Goal: Task Accomplishment & Management: Use online tool/utility

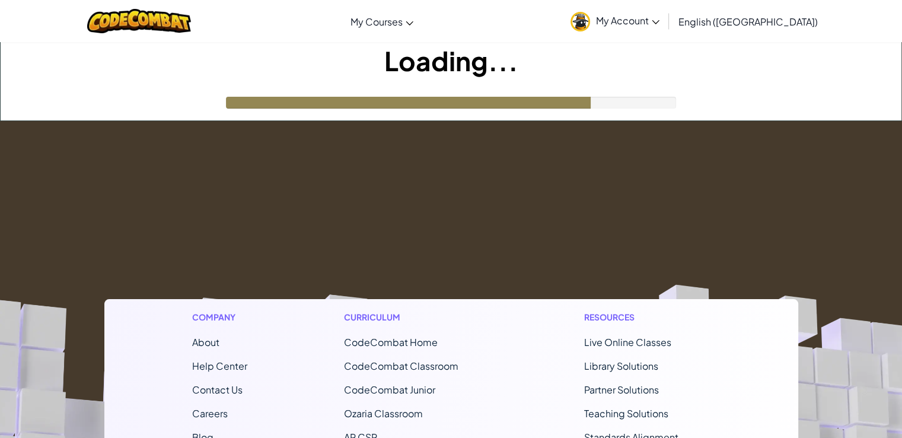
drag, startPoint x: 278, startPoint y: 80, endPoint x: 247, endPoint y: 63, distance: 35.5
click at [247, 63] on h1 "Loading..." at bounding box center [451, 60] width 901 height 37
click at [254, 58] on h1 "Loading..." at bounding box center [451, 60] width 901 height 37
drag, startPoint x: 286, startPoint y: 78, endPoint x: 261, endPoint y: 55, distance: 34.0
click at [261, 55] on h1 "Loading..." at bounding box center [451, 60] width 901 height 37
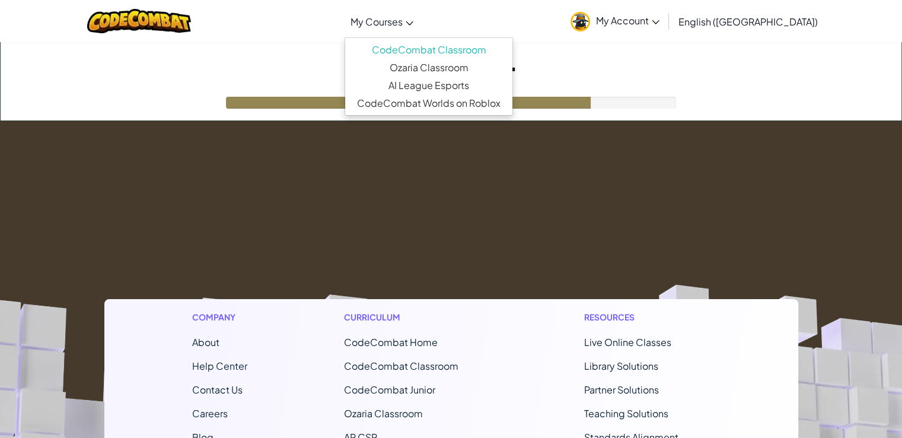
click at [419, 22] on link "My Courses" at bounding box center [381, 21] width 75 height 32
click at [634, 76] on h1 "Loading..." at bounding box center [451, 60] width 901 height 37
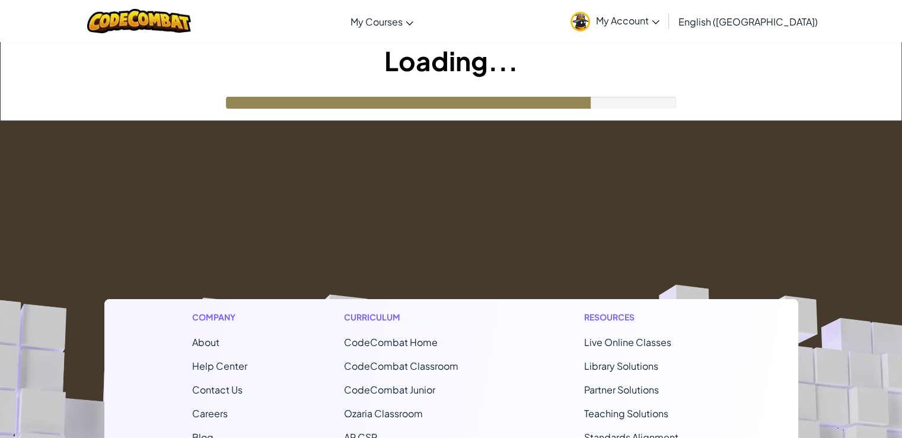
click at [659, 22] on span "My Account" at bounding box center [627, 20] width 63 height 12
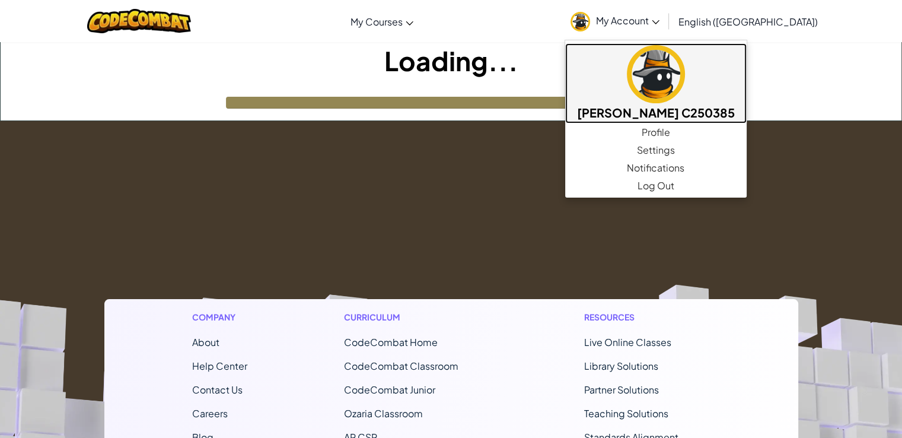
click at [684, 106] on h5 "Estiak Hasan A K M C250385" at bounding box center [656, 112] width 158 height 18
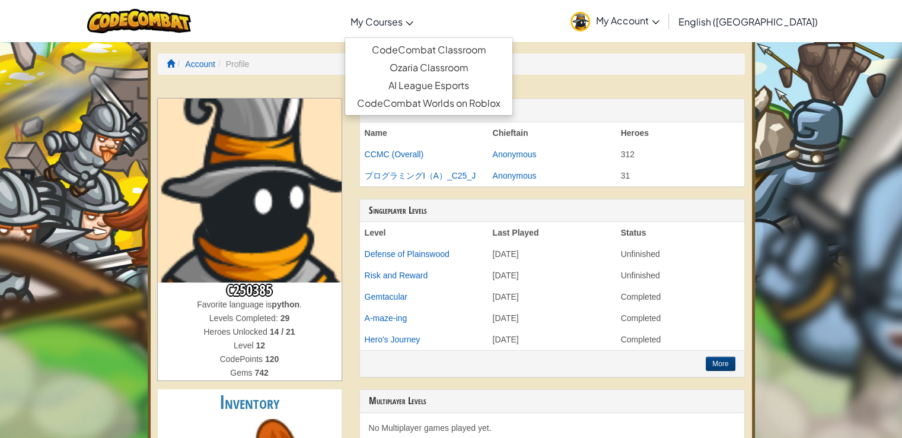
click at [419, 27] on link "My Courses" at bounding box center [381, 21] width 75 height 32
click at [450, 47] on link "CodeCombat Classroom" at bounding box center [428, 50] width 167 height 18
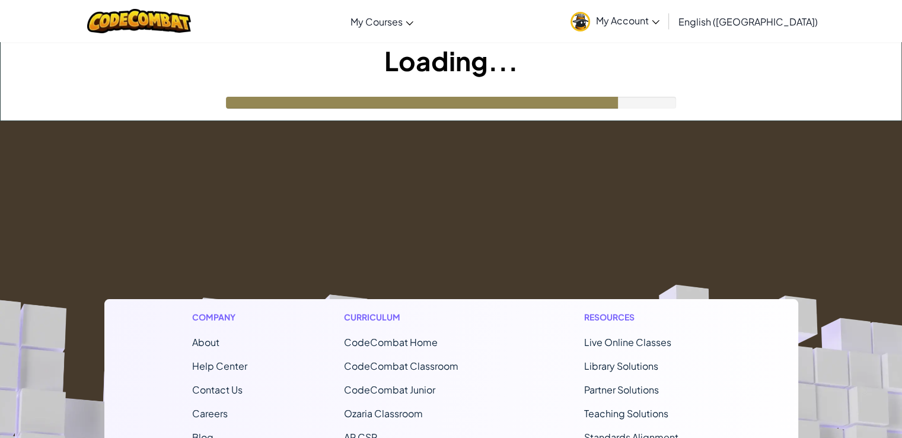
drag, startPoint x: 296, startPoint y: 55, endPoint x: 274, endPoint y: 38, distance: 27.9
click at [274, 38] on div "Toggle navigation My Courses CodeCombat Classroom Ozaria Classroom AI League Es…" at bounding box center [451, 21] width 908 height 42
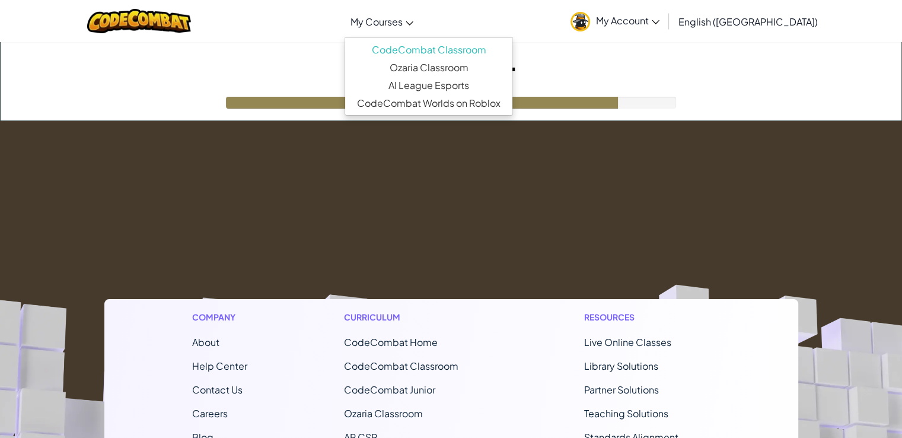
click at [403, 25] on span "My Courses" at bounding box center [376, 21] width 52 height 12
click at [465, 67] on link "Ozaria Classroom" at bounding box center [428, 68] width 167 height 18
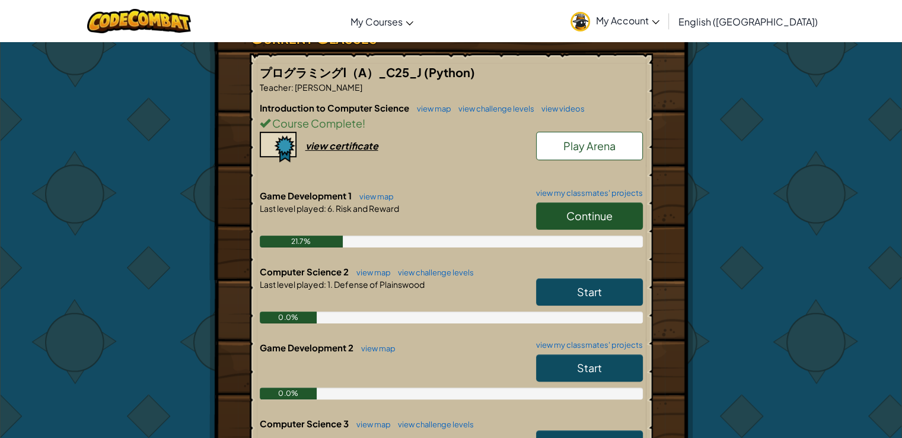
scroll to position [237, 0]
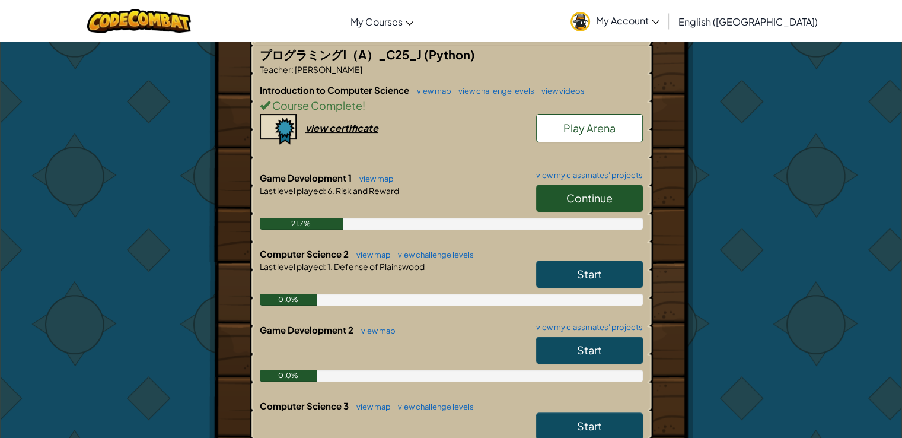
click at [588, 274] on span "Start" at bounding box center [589, 274] width 25 height 14
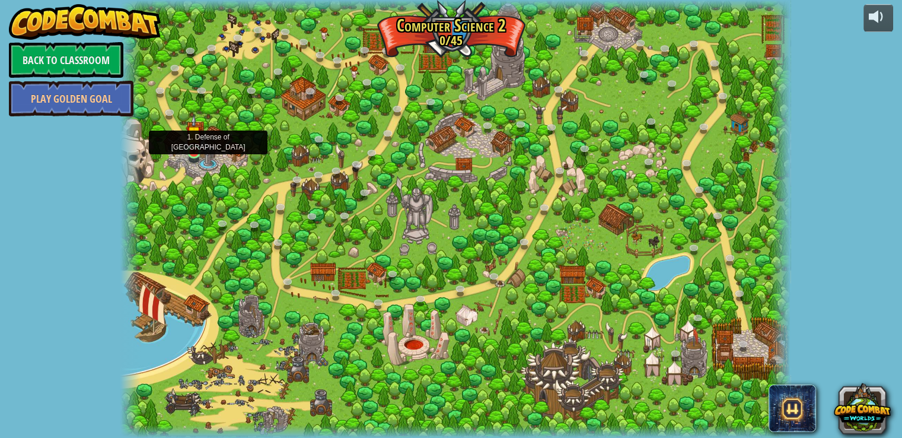
click at [189, 140] on img at bounding box center [194, 133] width 17 height 39
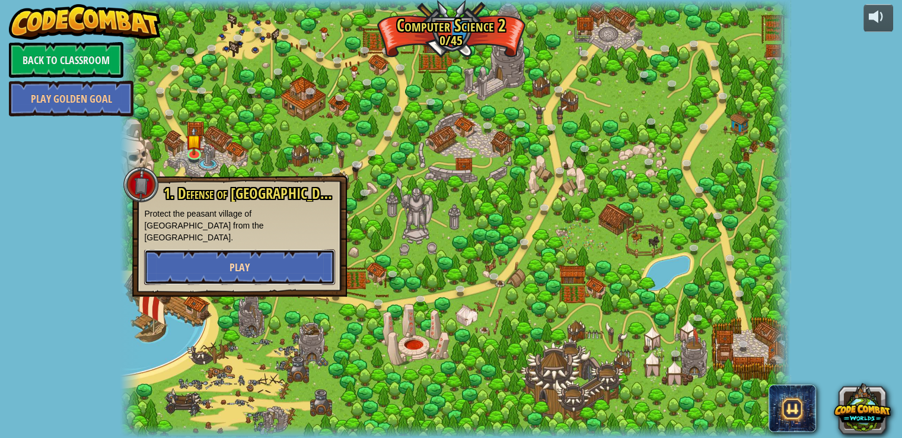
click at [232, 260] on span "Play" at bounding box center [239, 267] width 20 height 15
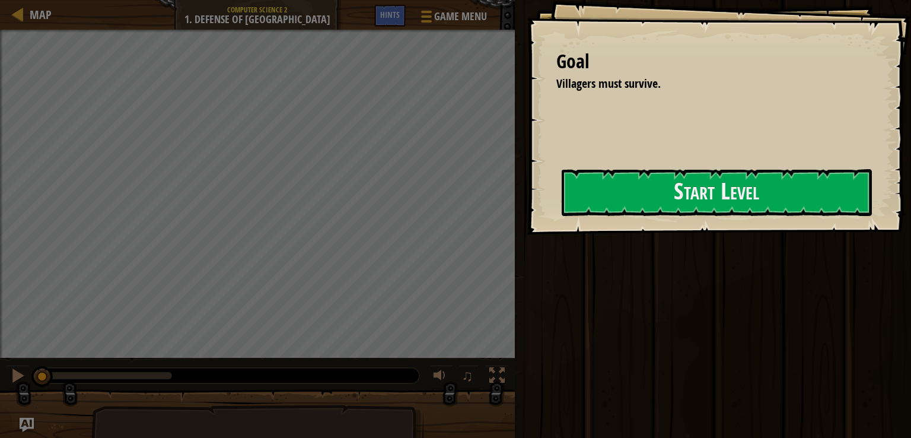
click at [526, 176] on div "Goal Villagers must survive. Start Level Error loading from server. Try refresh…" at bounding box center [718, 117] width 384 height 234
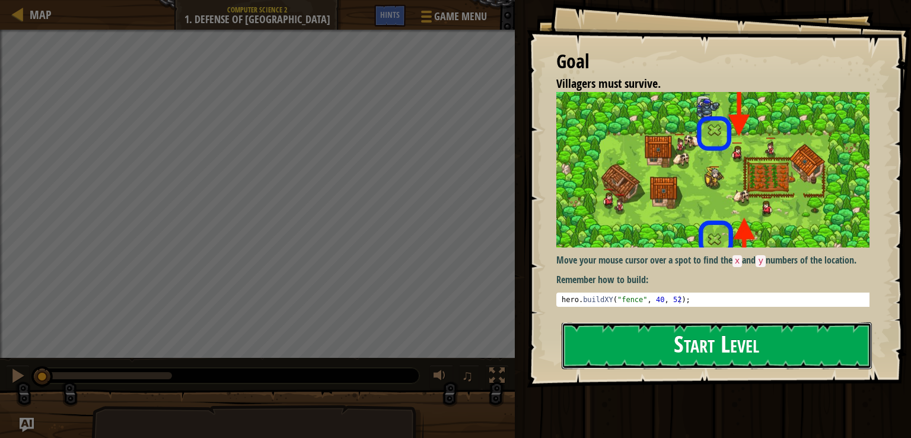
click at [665, 343] on button "Start Level" at bounding box center [716, 345] width 310 height 47
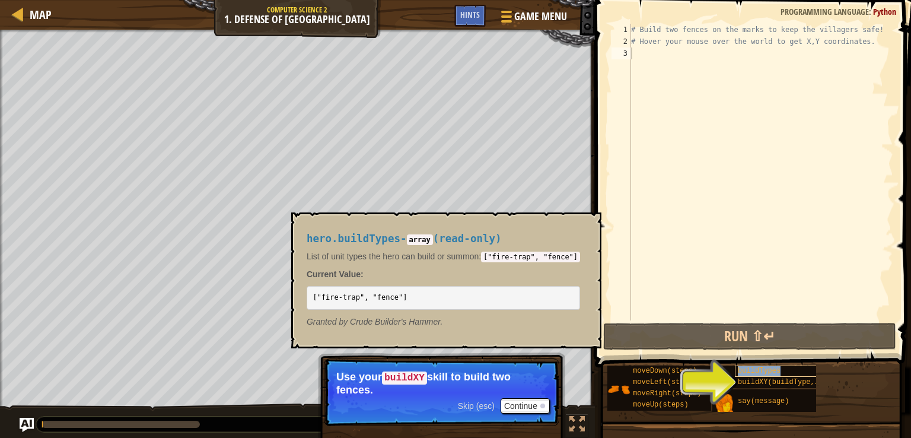
click at [756, 367] on span "buildTypes" at bounding box center [758, 370] width 43 height 8
click at [764, 379] on span "buildXY(buildType, x, y)" at bounding box center [788, 382] width 103 height 8
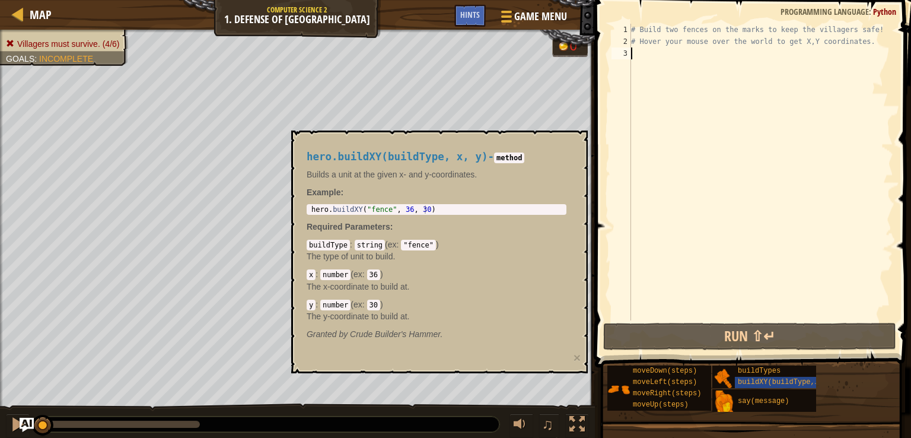
click at [678, 108] on div "# Build two fences on the marks to keep the villagers safe! # Hover your mouse …" at bounding box center [760, 184] width 264 height 320
click at [504, 14] on div at bounding box center [505, 16] width 16 height 17
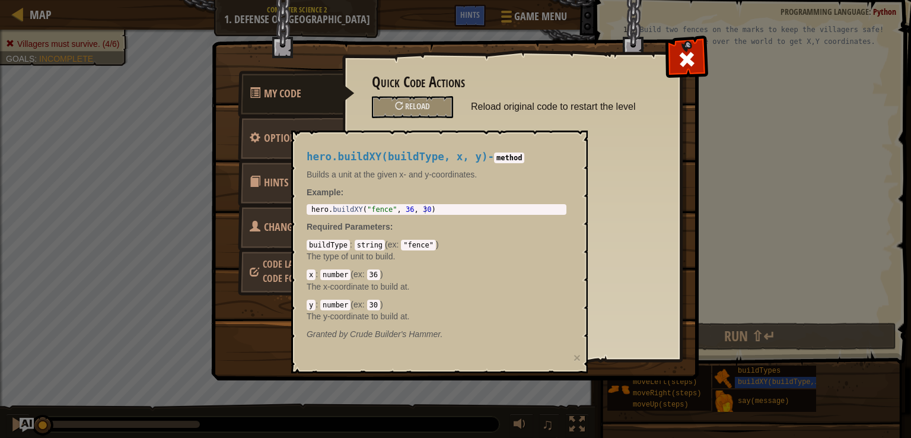
click at [613, 141] on div "Quick Code Actions Reload Reload original code to restart the level General Opt…" at bounding box center [511, 187] width 339 height 293
click at [813, 339] on div "My Code Options Hints Change Hero Code Language / Code Format Quick Code Action…" at bounding box center [455, 219] width 911 height 438
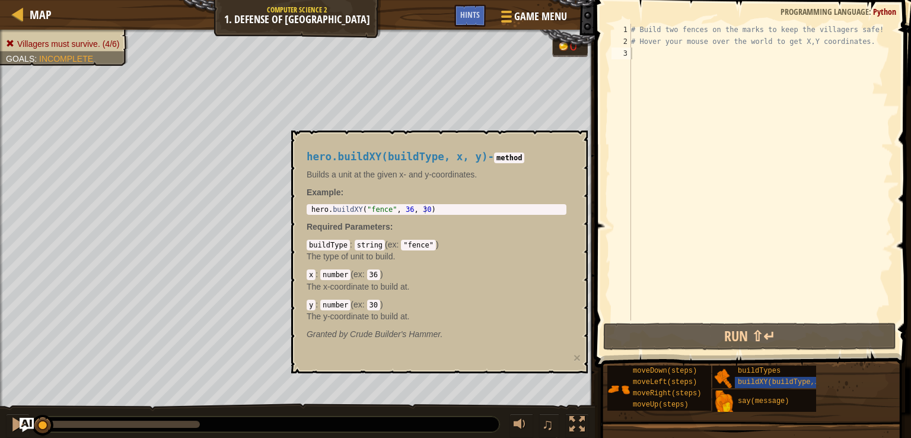
click at [754, 228] on div at bounding box center [455, 219] width 911 height 438
drag, startPoint x: 773, startPoint y: 131, endPoint x: 721, endPoint y: 239, distance: 119.8
click at [774, 131] on div "# Build two fences on the marks to keep the villagers safe! # Hover your mouse …" at bounding box center [760, 184] width 264 height 320
click at [684, 371] on span "moveDown(steps)" at bounding box center [665, 370] width 64 height 8
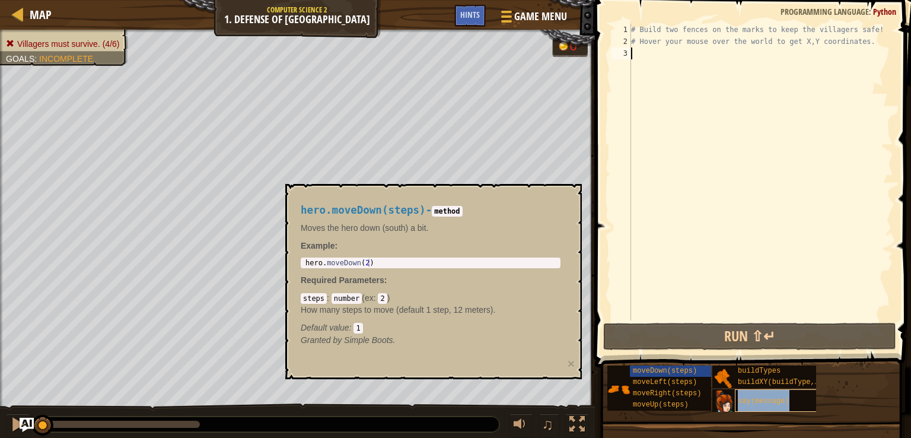
click at [751, 401] on span "say(message)" at bounding box center [762, 401] width 51 height 8
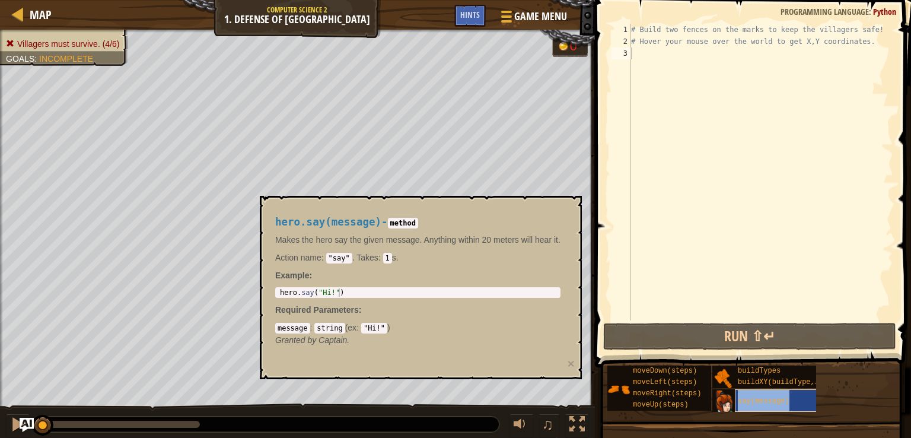
click at [751, 401] on span "say(message)" at bounding box center [762, 401] width 51 height 8
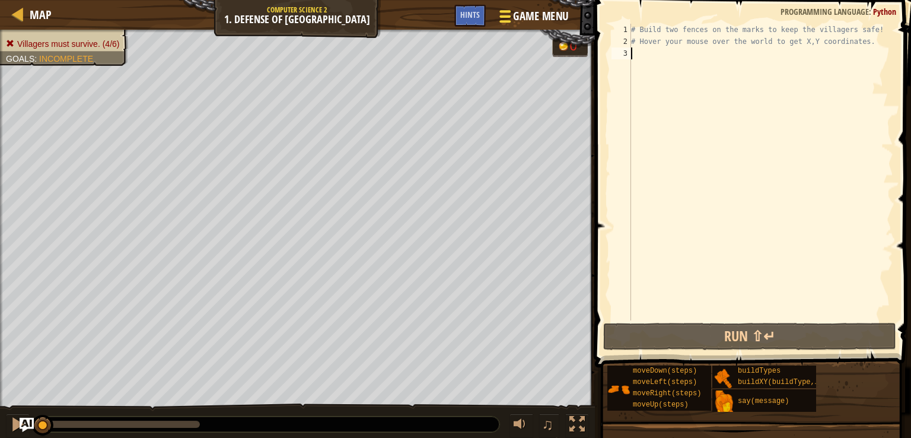
click at [515, 8] on button "Game Menu" at bounding box center [532, 18] width 87 height 29
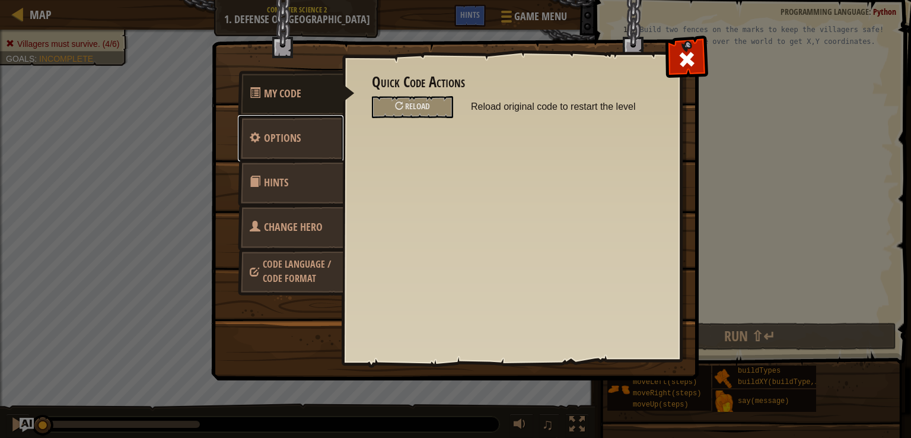
click at [309, 133] on link "Options" at bounding box center [291, 138] width 106 height 46
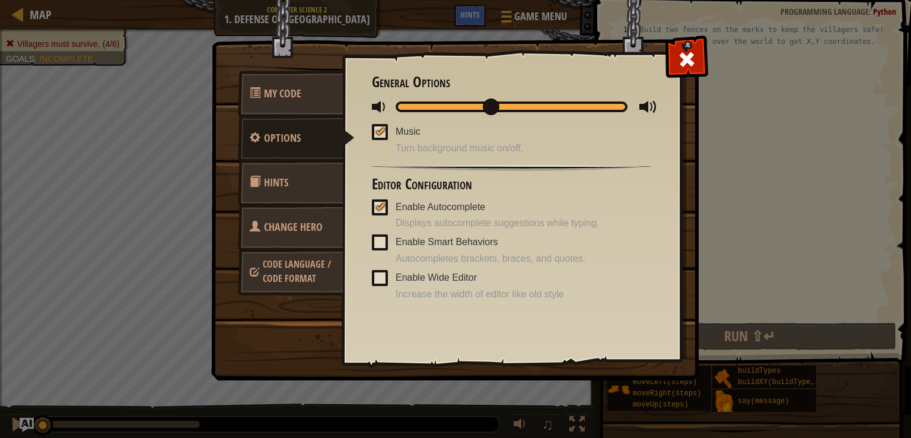
click at [387, 133] on span at bounding box center [380, 132] width 16 height 16
click at [0, 0] on input "Music" at bounding box center [0, 0] width 0 height 0
click at [683, 58] on span at bounding box center [686, 59] width 19 height 19
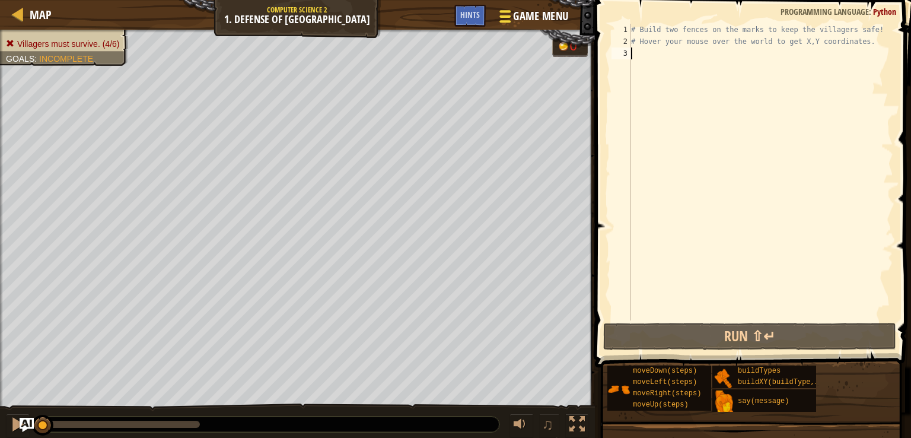
click at [503, 12] on div at bounding box center [505, 16] width 16 height 17
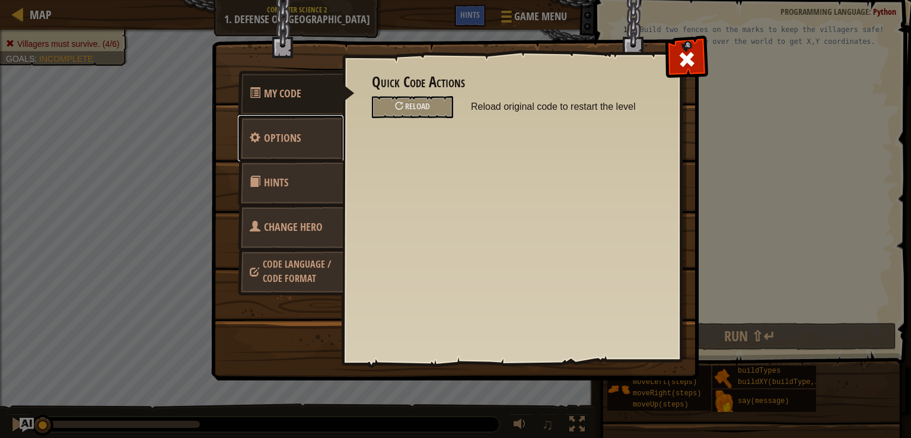
click at [290, 134] on span "Options" at bounding box center [282, 137] width 37 height 15
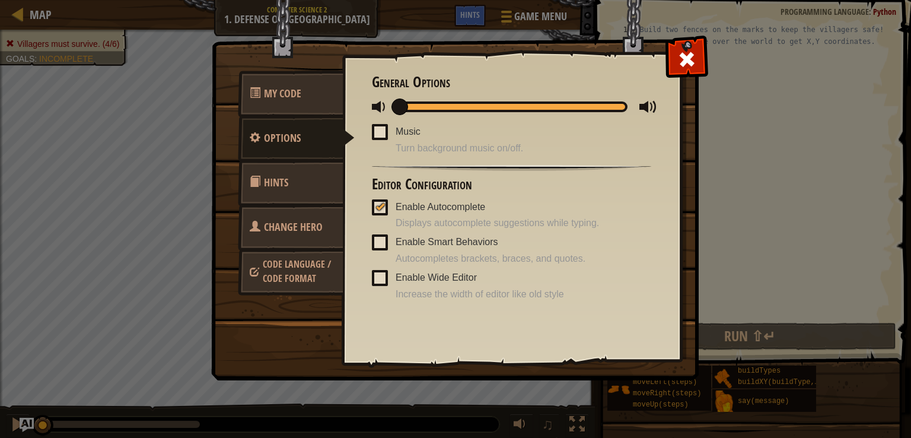
drag, startPoint x: 491, startPoint y: 108, endPoint x: 385, endPoint y: 110, distance: 105.5
click at [385, 110] on div at bounding box center [511, 106] width 279 height 15
drag, startPoint x: 403, startPoint y: 107, endPoint x: 426, endPoint y: 106, distance: 23.1
click at [426, 106] on span at bounding box center [422, 106] width 17 height 17
click at [695, 58] on span at bounding box center [686, 59] width 19 height 19
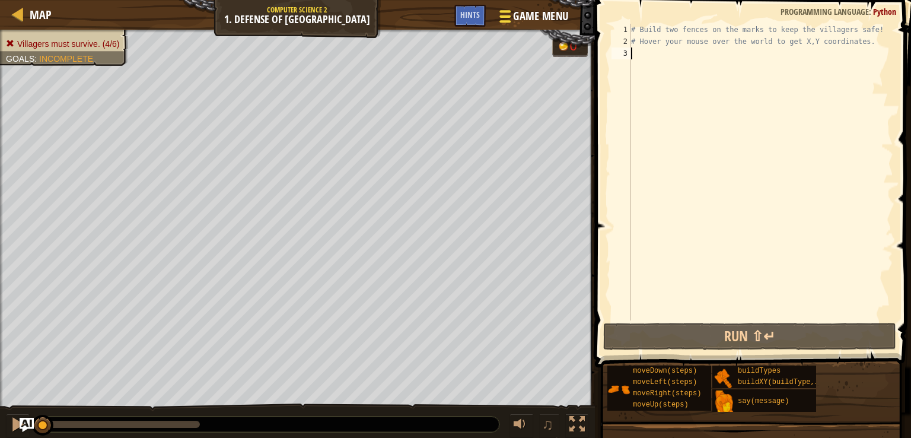
click at [504, 18] on div at bounding box center [505, 16] width 16 height 17
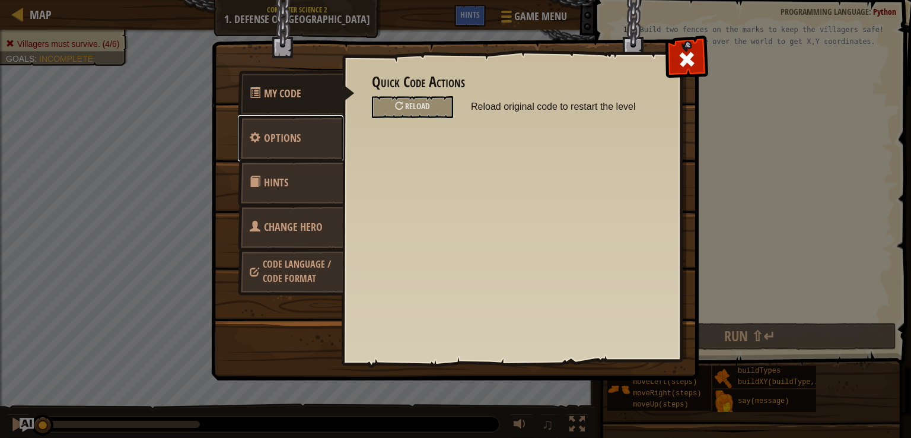
click at [258, 148] on link "Options" at bounding box center [291, 138] width 106 height 46
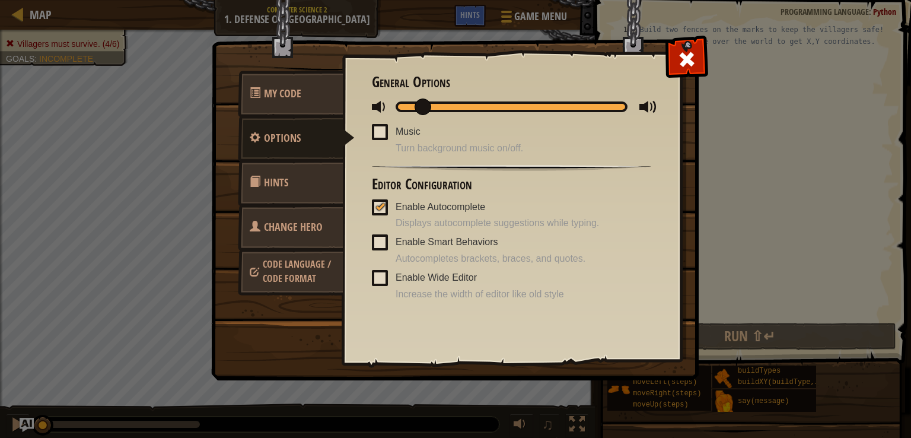
drag, startPoint x: 422, startPoint y: 110, endPoint x: 385, endPoint y: 110, distance: 36.8
click at [385, 110] on div at bounding box center [511, 106] width 279 height 15
click at [676, 52] on div at bounding box center [686, 56] width 37 height 37
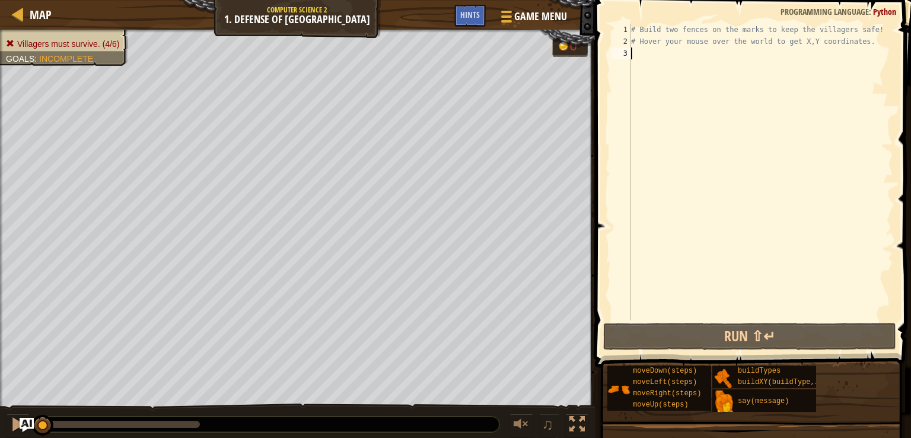
click at [678, 101] on div "# Build two fences on the marks to keep the villagers safe! # Hover your mouse …" at bounding box center [760, 184] width 264 height 320
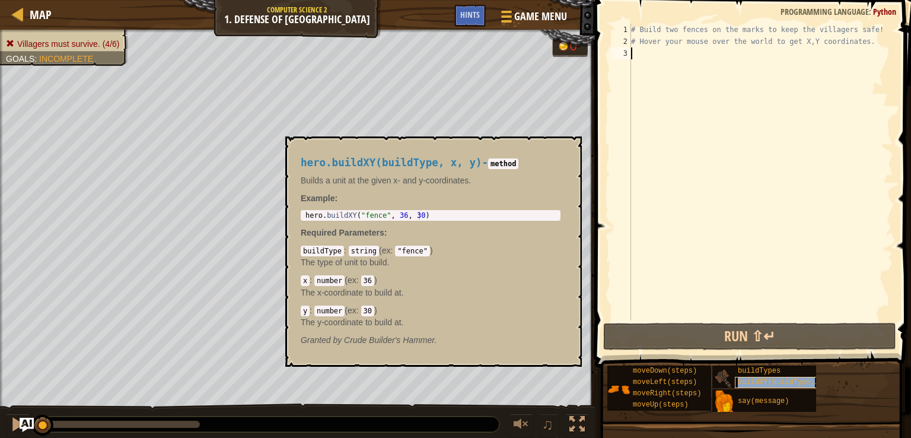
click at [794, 382] on span "buildXY(buildType, x, y)" at bounding box center [788, 382] width 103 height 8
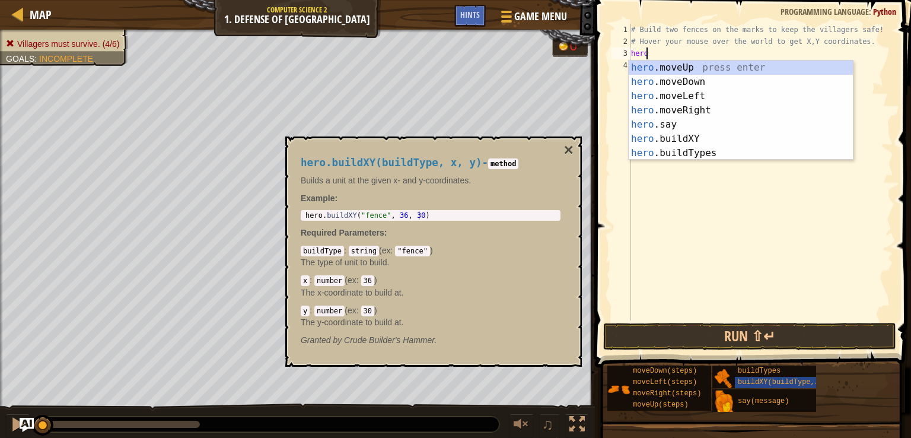
scroll to position [5, 0]
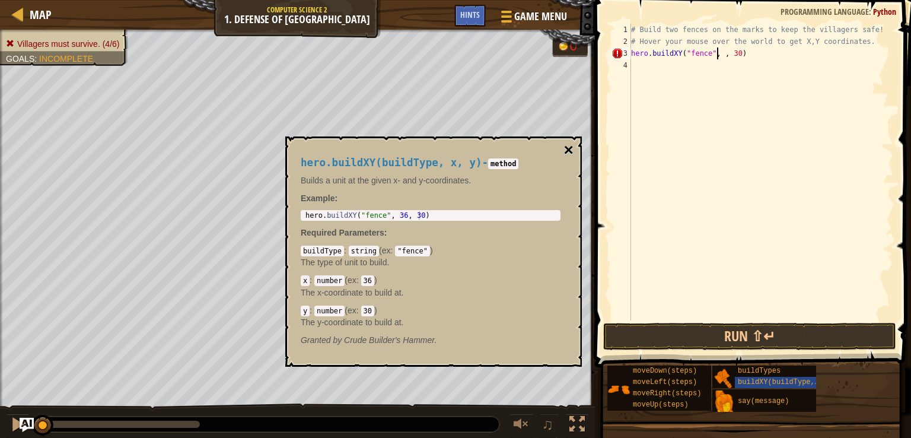
type textarea "hero.buildXY("fence", , 30)"
click at [569, 150] on button "×" at bounding box center [568, 150] width 9 height 17
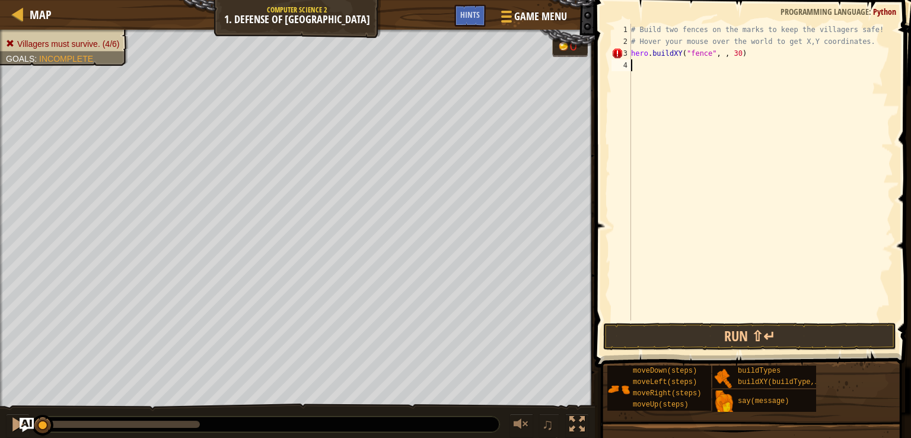
click at [719, 62] on div "# Build two fences on the marks to keep the villagers safe! # Hover your mouse …" at bounding box center [760, 184] width 264 height 320
click at [715, 56] on div "# Build two fences on the marks to keep the villagers safe! # Hover your mouse …" at bounding box center [760, 184] width 264 height 320
type textarea "hero.buildXY("fence", 40, 30)"
click at [742, 59] on div "# Build two fences on the marks to keep the villagers safe! # Hover your mouse …" at bounding box center [760, 184] width 264 height 320
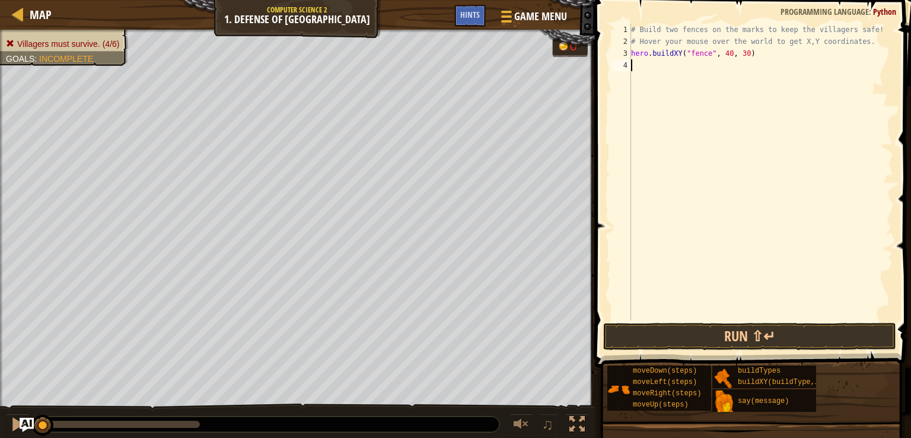
scroll to position [5, 0]
click at [740, 56] on div "# Build two fences on the marks to keep the villagers safe! # Hover your mouse …" at bounding box center [760, 184] width 264 height 320
type textarea "hero.buildXY("fence", 40, 52)"
click at [693, 100] on div "# Build two fences on the marks to keep the villagers safe! # Hover your mouse …" at bounding box center [760, 184] width 264 height 320
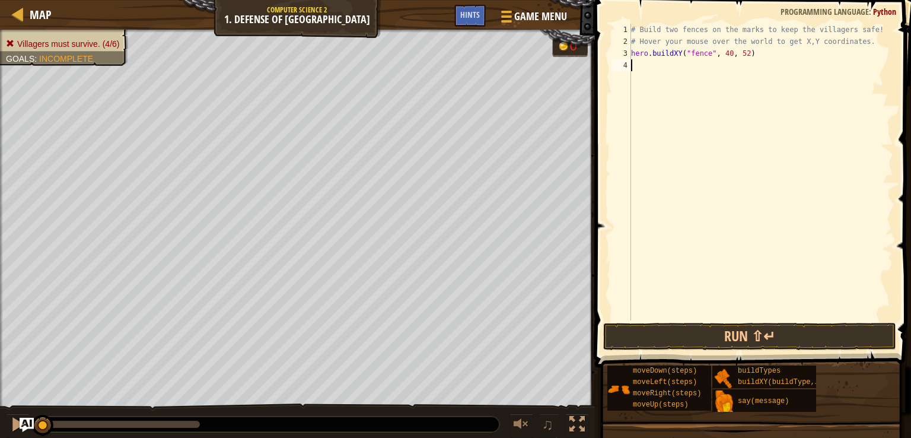
scroll to position [5, 0]
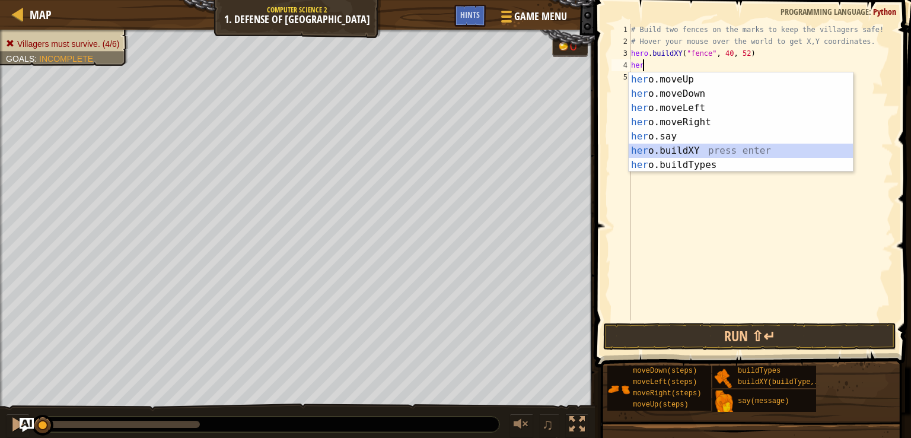
click at [685, 151] on div "her o.moveUp press enter her o.moveDown press enter her o.moveLeft press enter …" at bounding box center [740, 136] width 224 height 128
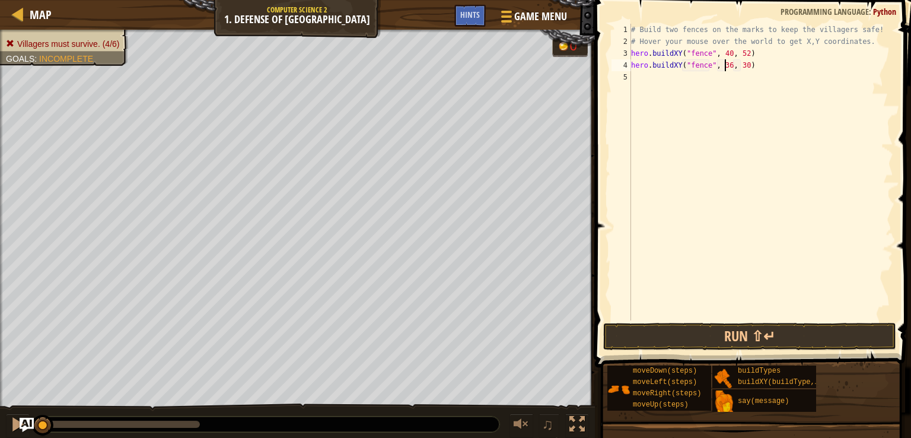
click at [723, 65] on div "# Build two fences on the marks to keep the villagers safe! # Hover your mouse …" at bounding box center [760, 184] width 264 height 320
click at [737, 70] on div "# Build two fences on the marks to keep the villagers safe! # Hover your mouse …" at bounding box center [760, 184] width 264 height 320
type textarea "hero.buildXY("fence", 40, 20)"
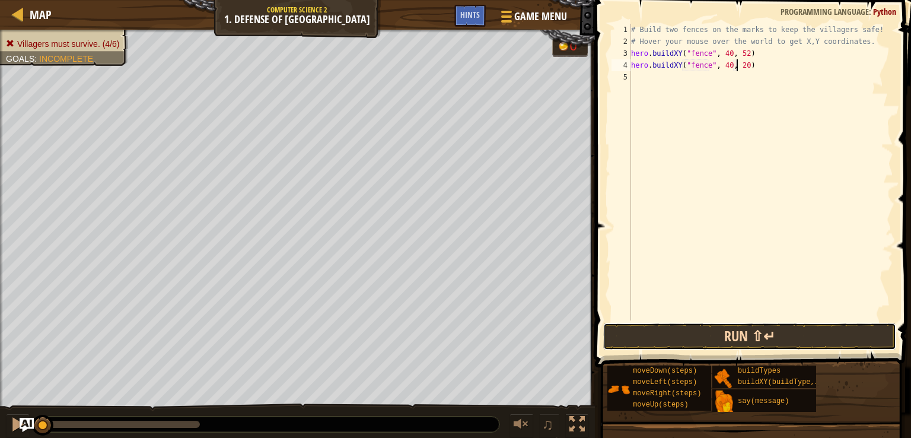
click at [787, 337] on button "Run ⇧↵" at bounding box center [749, 336] width 293 height 27
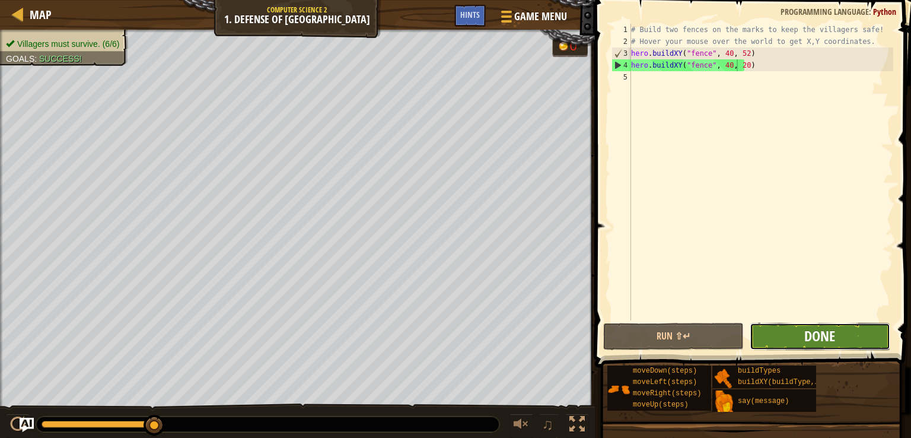
click at [824, 343] on span "Done" at bounding box center [819, 335] width 31 height 19
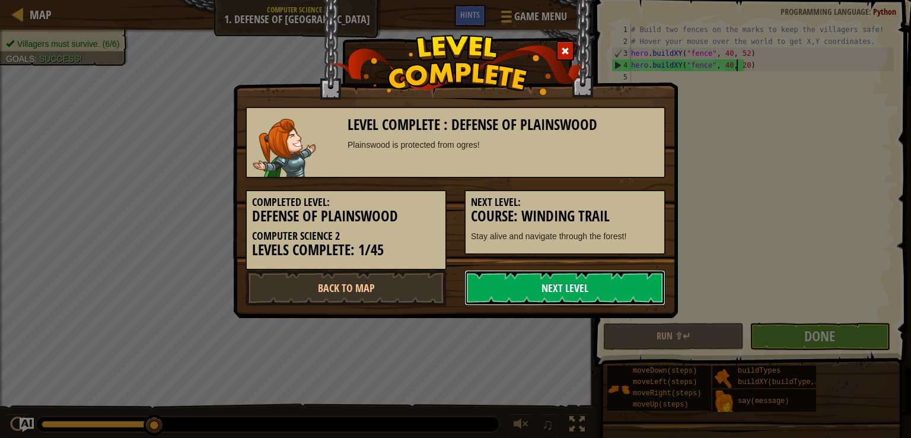
click at [564, 279] on link "Next Level" at bounding box center [564, 288] width 201 height 36
